Goal: Task Accomplishment & Management: Use online tool/utility

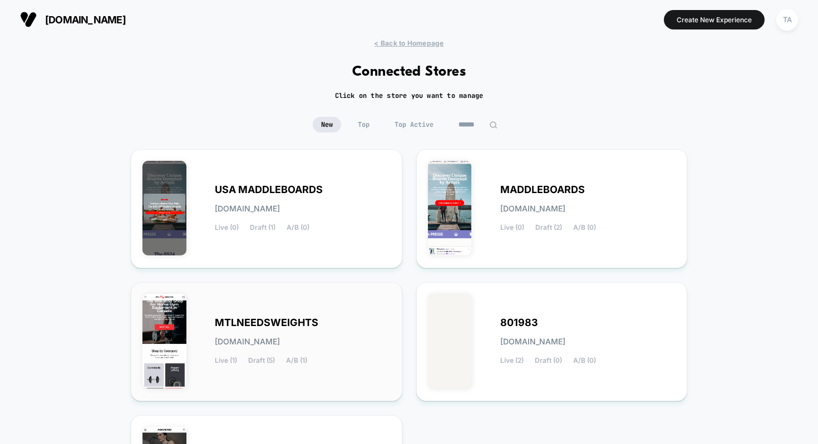
click at [294, 295] on div "MTLNEEDSWEIGHTS [DOMAIN_NAME] Live (1) Draft (5) A/B (1)" at bounding box center [266, 342] width 248 height 96
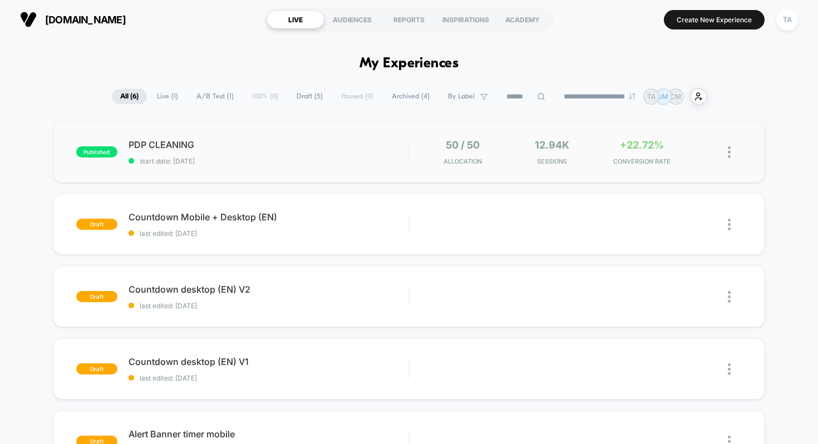
click at [238, 145] on span "PDP CLEANING" at bounding box center [269, 144] width 280 height 11
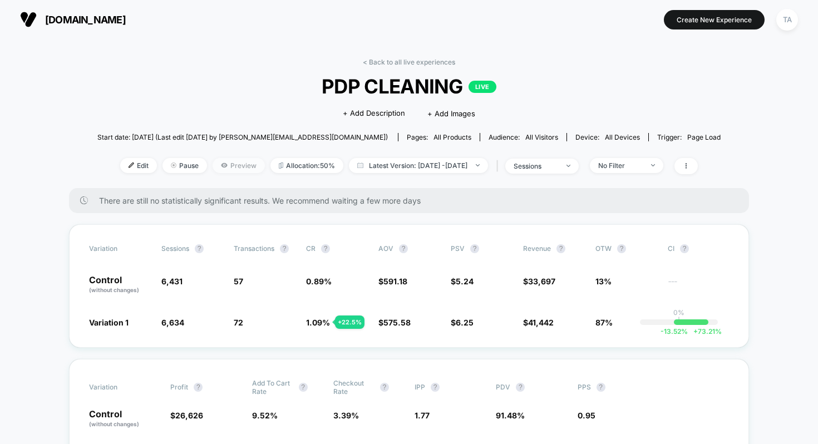
click at [219, 161] on span "Preview" at bounding box center [239, 165] width 52 height 15
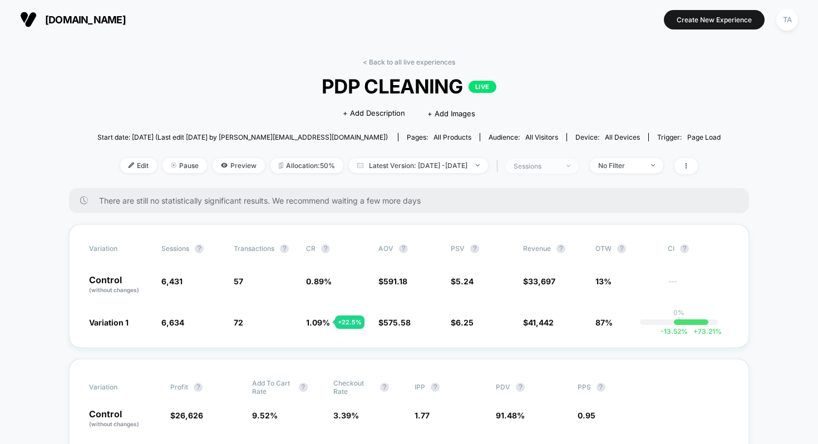
click at [579, 167] on span "sessions" at bounding box center [541, 166] width 73 height 15
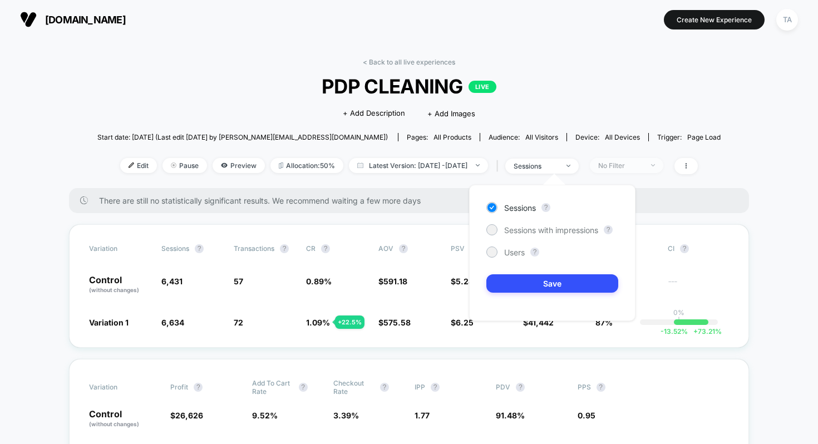
click at [630, 164] on div "No Filter" at bounding box center [620, 165] width 45 height 8
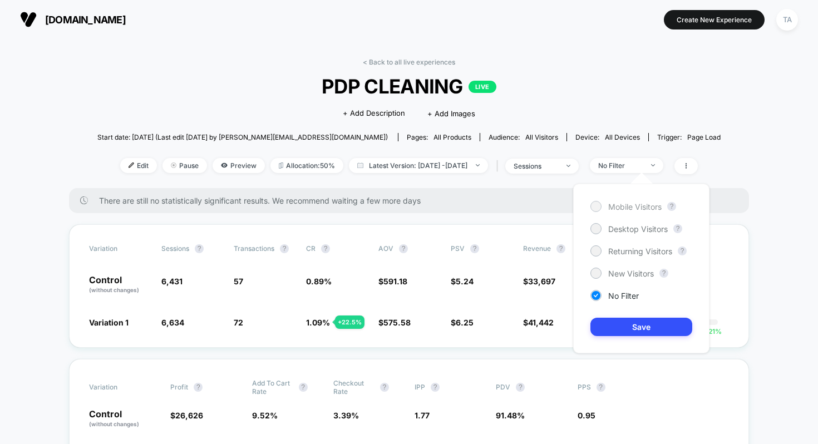
click at [595, 203] on div at bounding box center [596, 206] width 8 height 8
click at [634, 324] on button "Save" at bounding box center [641, 327] width 102 height 18
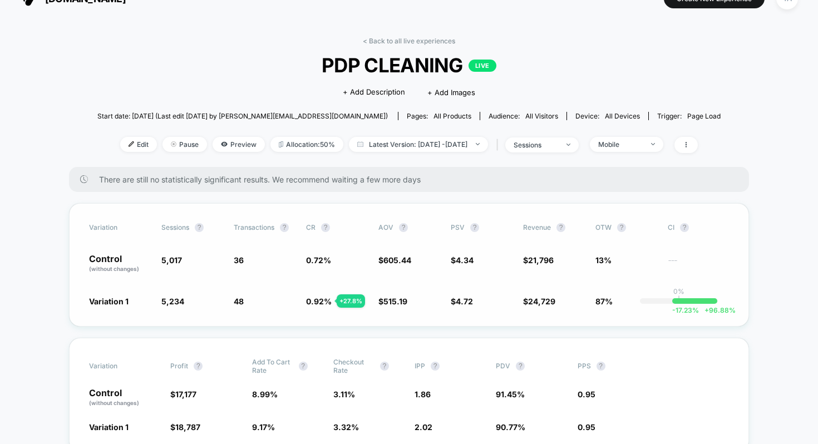
scroll to position [95, 0]
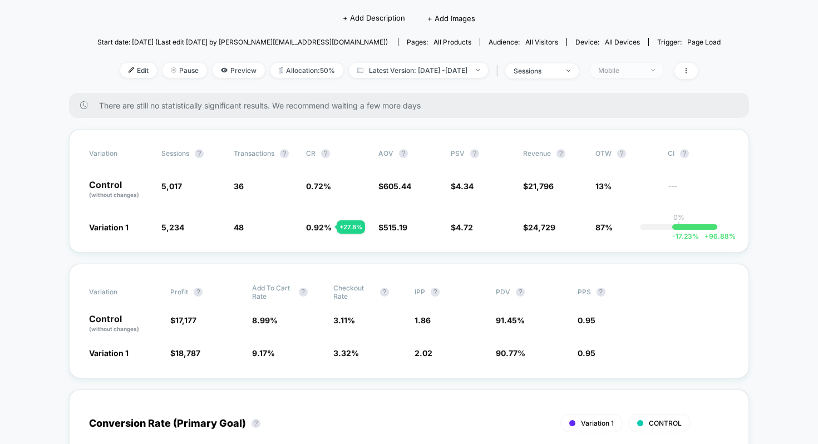
click at [634, 68] on div "Mobile" at bounding box center [620, 70] width 45 height 8
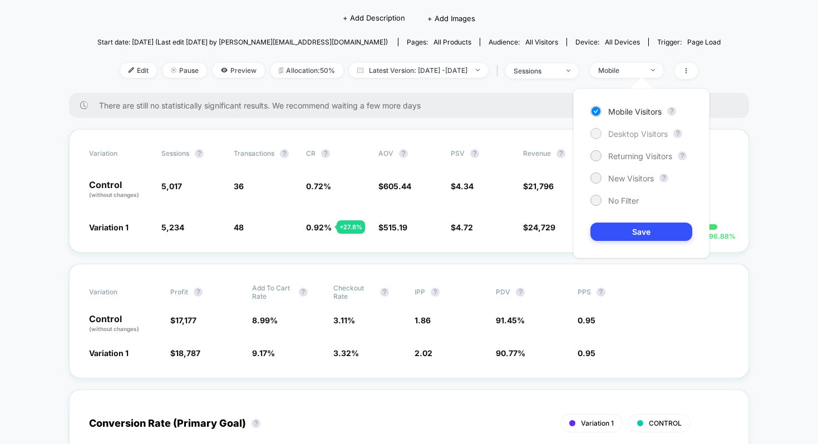
click at [602, 133] on div "Desktop Visitors" at bounding box center [628, 133] width 77 height 11
click at [630, 234] on button "Save" at bounding box center [641, 232] width 102 height 18
